Goal: Find specific page/section

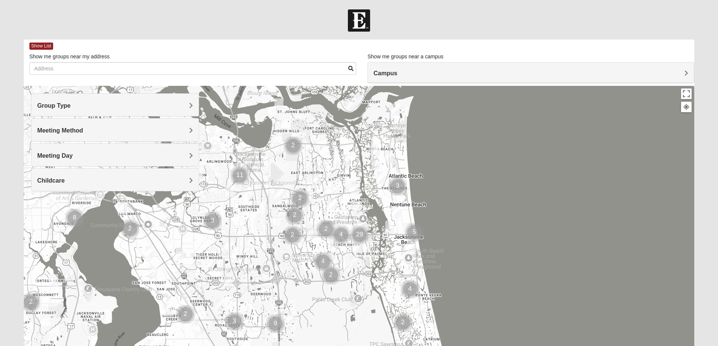
click at [83, 109] on h4 "Group Type" at bounding box center [115, 105] width 156 height 7
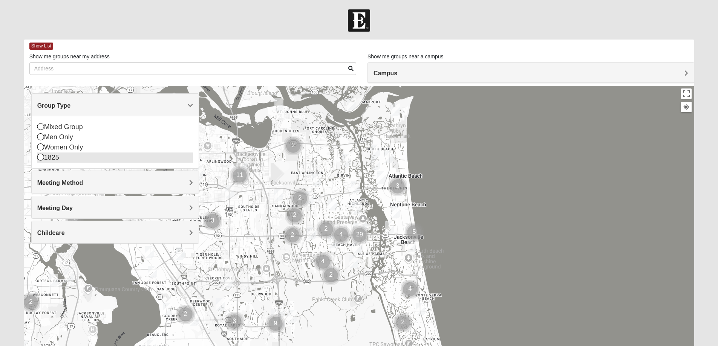
click at [64, 156] on div "1825" at bounding box center [115, 158] width 156 height 10
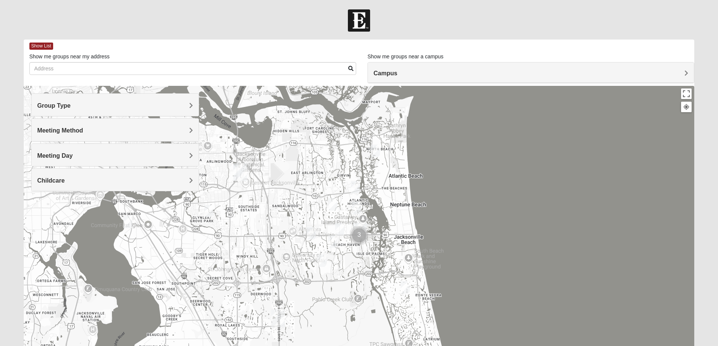
click at [96, 130] on h4 "Meeting Method" at bounding box center [115, 130] width 156 height 7
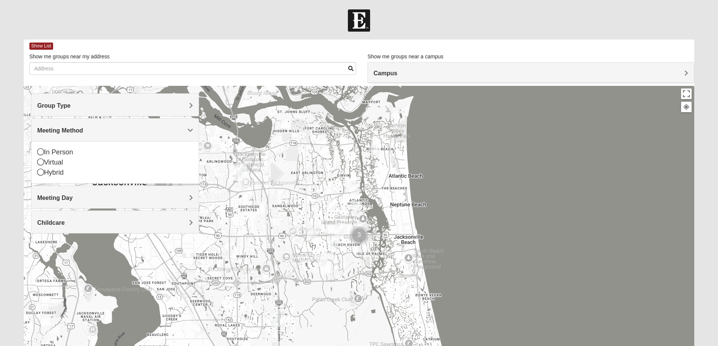
click at [90, 132] on h4 "Meeting Method" at bounding box center [115, 130] width 156 height 7
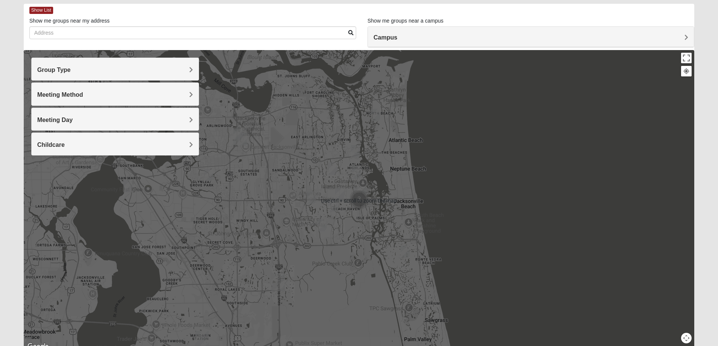
scroll to position [38, 0]
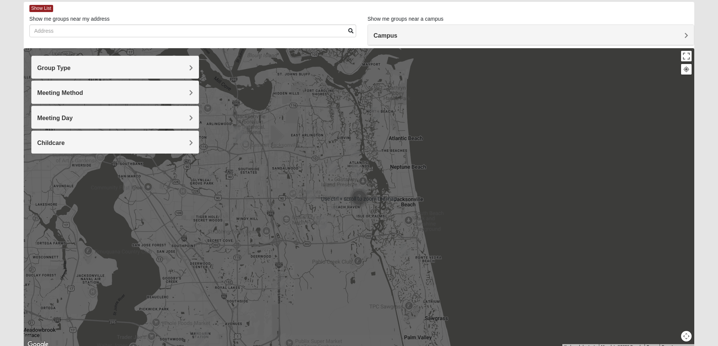
click at [341, 211] on div at bounding box center [359, 198] width 671 height 301
click at [82, 120] on h4 "Meeting Day" at bounding box center [115, 118] width 156 height 7
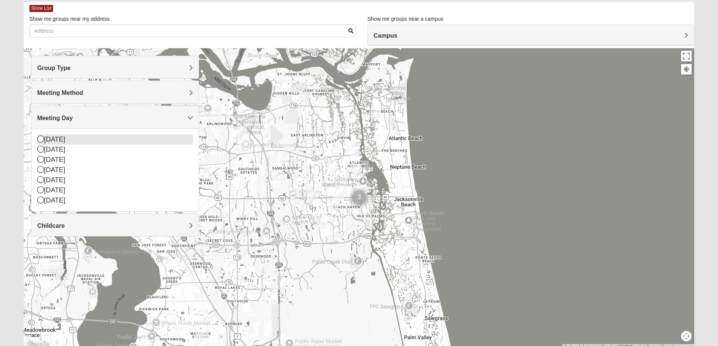
click at [60, 136] on div "[DATE]" at bounding box center [115, 140] width 156 height 10
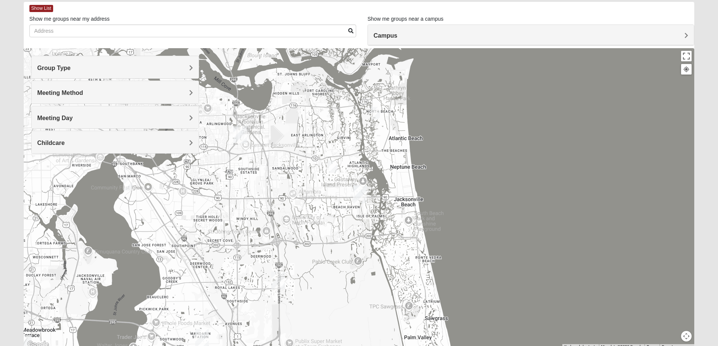
click at [357, 194] on img "San Pablo" at bounding box center [360, 194] width 14 height 18
click at [404, 156] on button "Close" at bounding box center [413, 161] width 18 height 18
click at [332, 167] on img "1825 Mixed Annis 32246" at bounding box center [332, 167] width 9 height 12
click at [363, 200] on img "San Pablo" at bounding box center [360, 194] width 14 height 18
click at [357, 192] on img "San Pablo" at bounding box center [360, 194] width 14 height 18
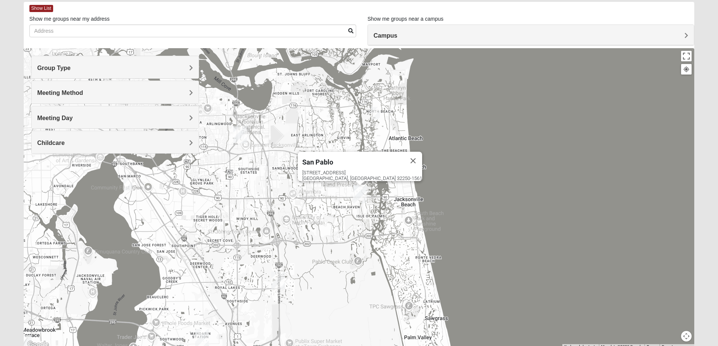
click at [356, 190] on img "San Pablo" at bounding box center [360, 194] width 14 height 18
click at [685, 56] on button "Toggle fullscreen view" at bounding box center [686, 56] width 11 height 11
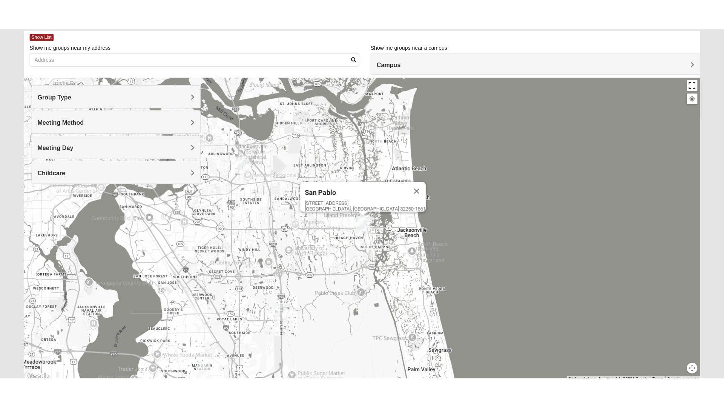
scroll to position [8, 0]
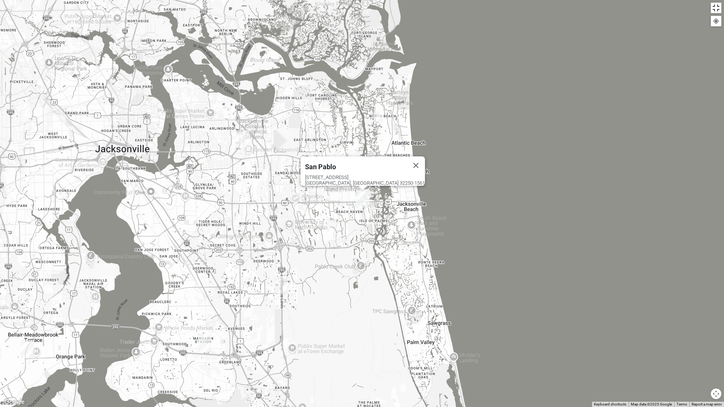
click at [714, 8] on button "Toggle fullscreen view" at bounding box center [715, 8] width 11 height 11
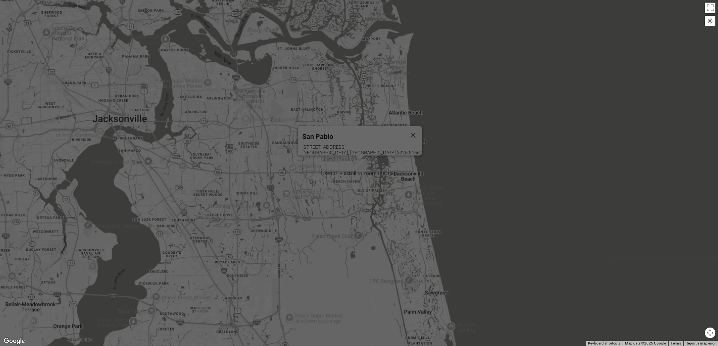
scroll to position [31, 0]
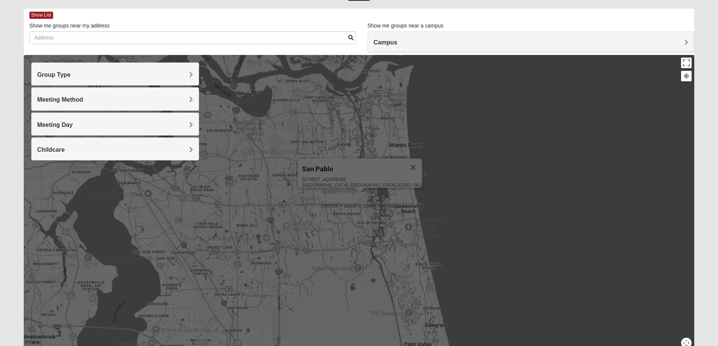
click at [534, 219] on div "[GEOGRAPHIC_DATA] [STREET_ADDRESS]" at bounding box center [359, 205] width 671 height 301
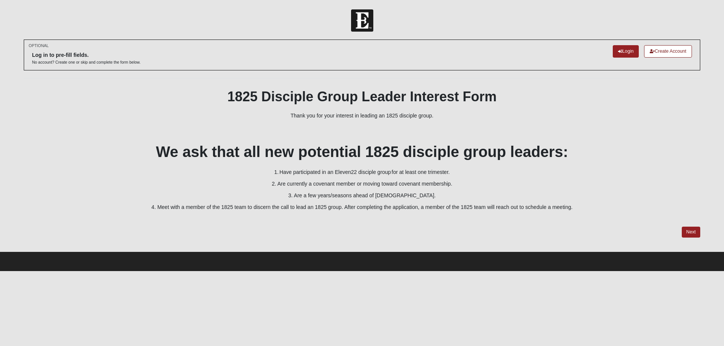
click at [236, 206] on p "4. Meet with a member of the 1825 team to discern the call to lead an 1825 grou…" at bounding box center [362, 207] width 676 height 8
click at [265, 208] on p "4. Meet with a member of the 1825 team to discern the call to lead an 1825 grou…" at bounding box center [362, 207] width 676 height 8
